Goal: Task Accomplishment & Management: Manage account settings

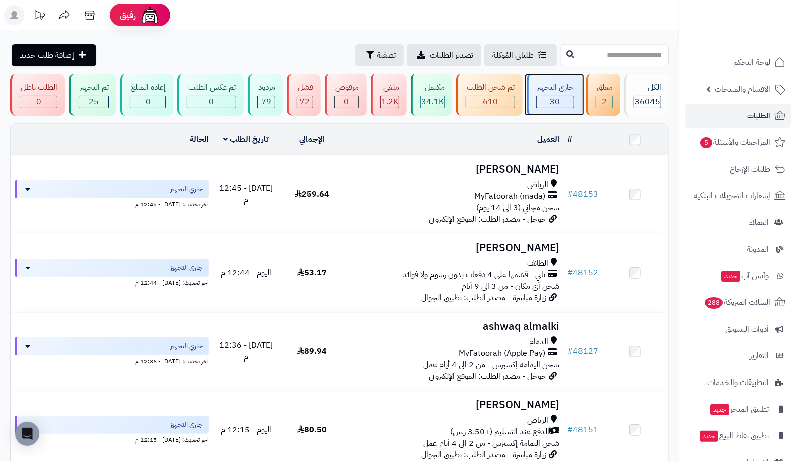
click at [562, 96] on div "30" at bounding box center [555, 102] width 37 height 12
click at [596, 91] on div "معلق" at bounding box center [603, 88] width 17 height 12
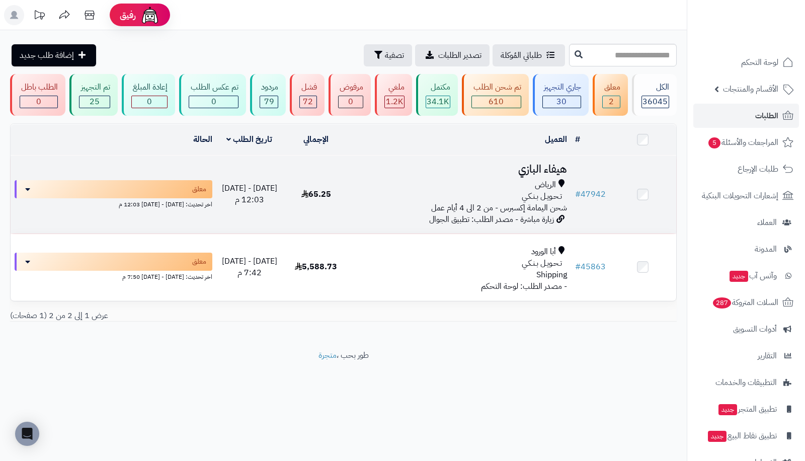
click at [595, 186] on td "# 47942" at bounding box center [590, 195] width 39 height 78
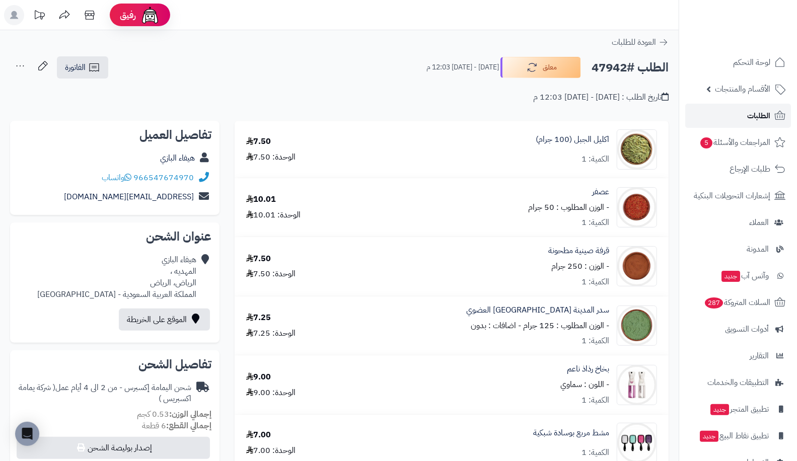
click at [739, 114] on link "الطلبات" at bounding box center [738, 116] width 106 height 24
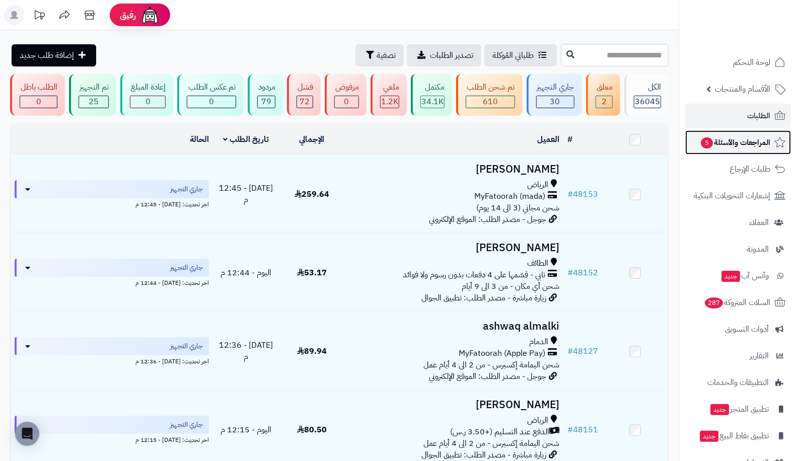
click at [740, 138] on span "المراجعات والأسئلة 5" at bounding box center [735, 142] width 70 height 14
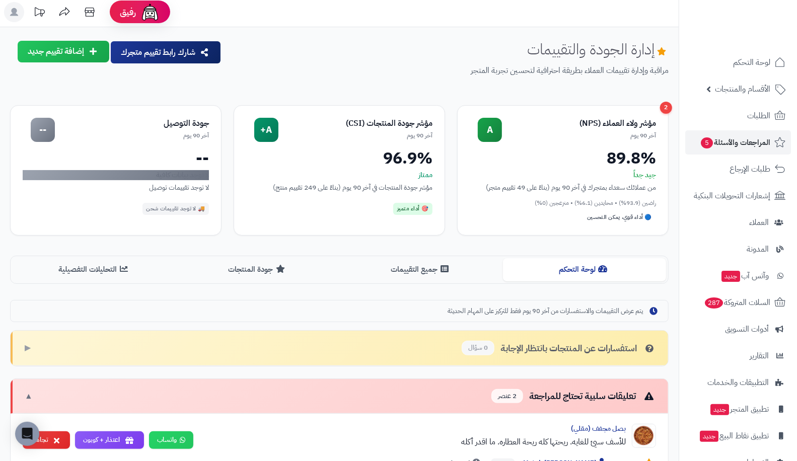
scroll to position [7, 0]
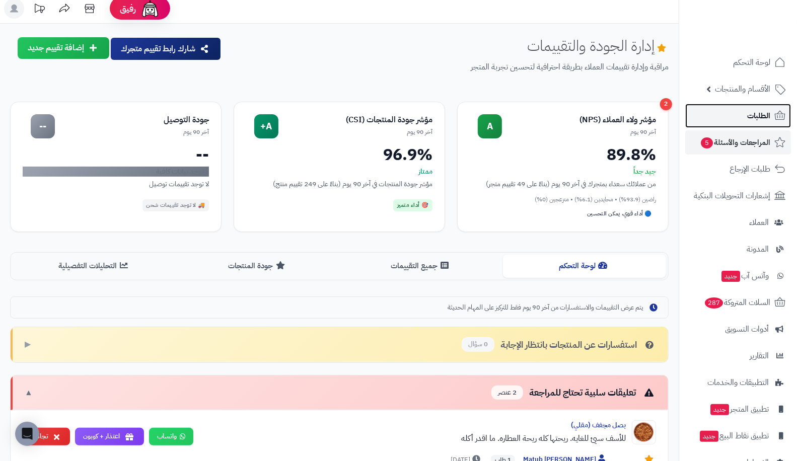
click at [730, 117] on link "الطلبات" at bounding box center [738, 116] width 106 height 24
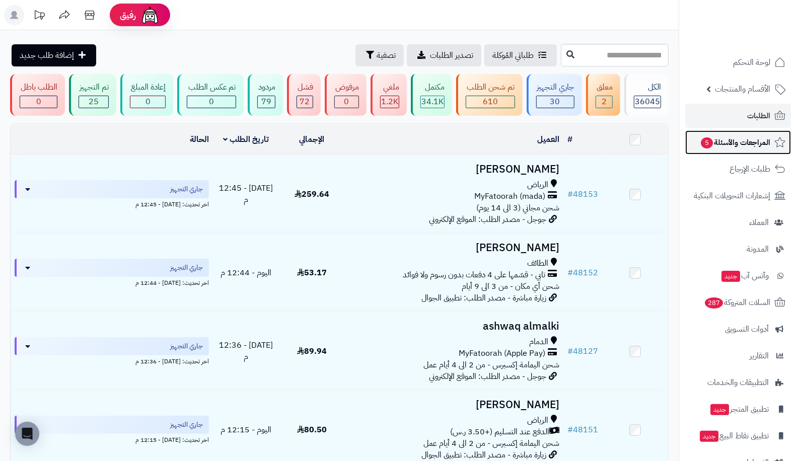
click at [731, 145] on span "المراجعات والأسئلة 5" at bounding box center [735, 142] width 70 height 14
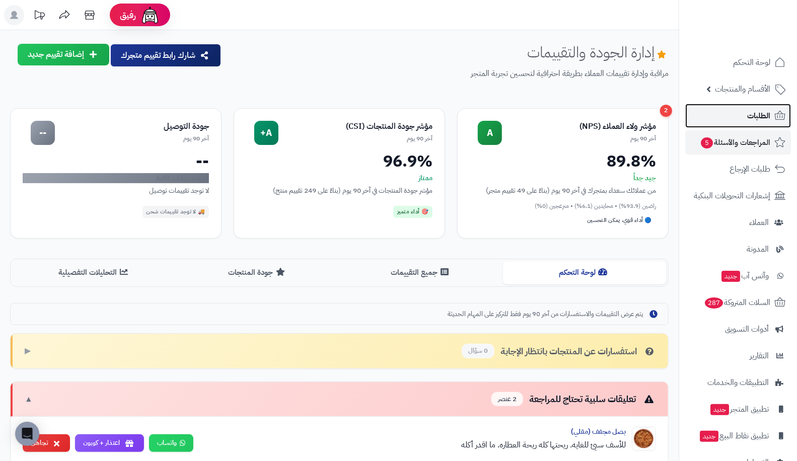
click at [725, 112] on link "الطلبات" at bounding box center [738, 116] width 106 height 24
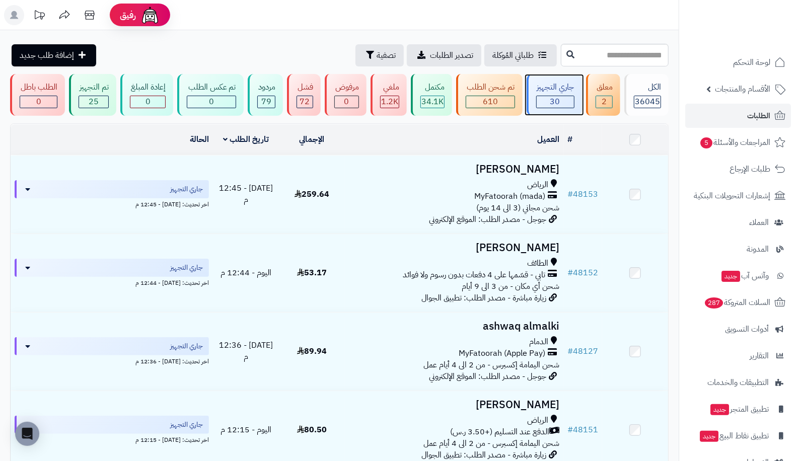
click at [559, 107] on span "30" at bounding box center [555, 102] width 10 height 12
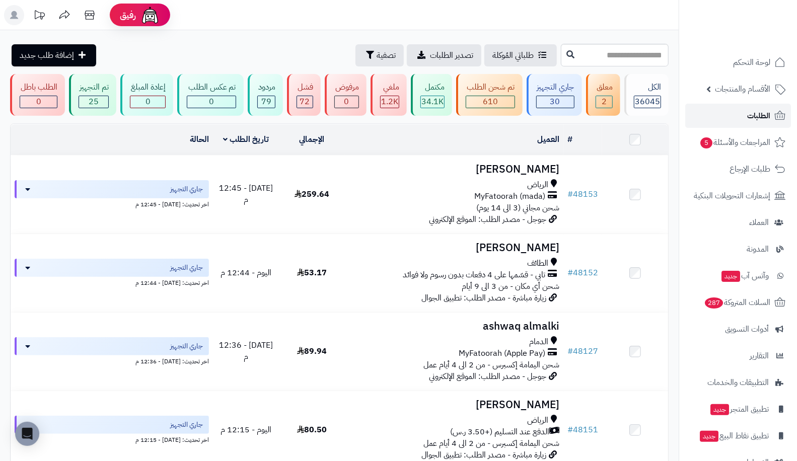
click at [744, 126] on link "الطلبات" at bounding box center [738, 116] width 106 height 24
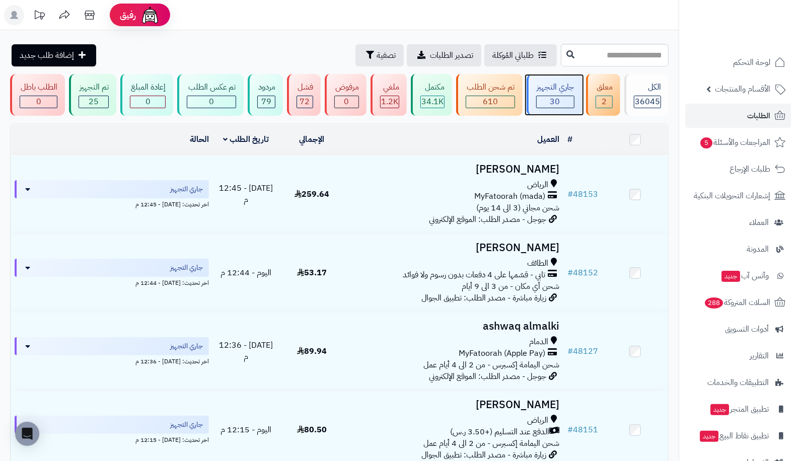
click at [564, 104] on div "30" at bounding box center [555, 102] width 37 height 12
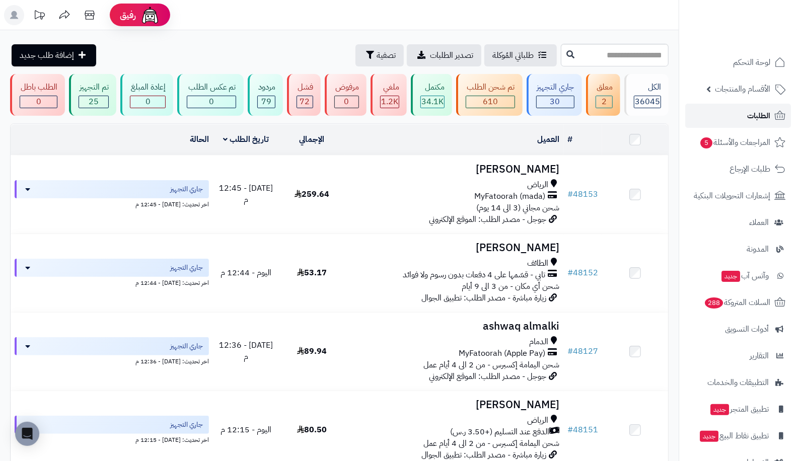
click at [760, 122] on span "الطلبات" at bounding box center [758, 116] width 23 height 14
